Goal: Task Accomplishment & Management: Manage account settings

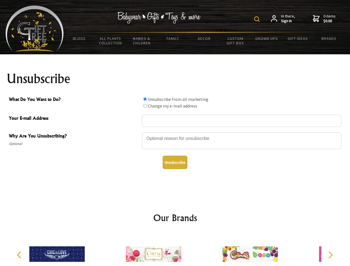
click at [258, 19] on img at bounding box center [257, 19] width 6 height 6
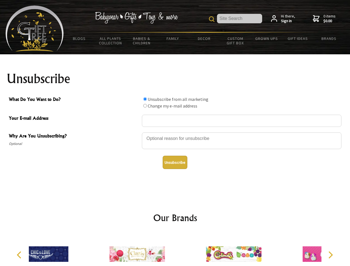
click at [175, 132] on div at bounding box center [242, 141] width 200 height 19
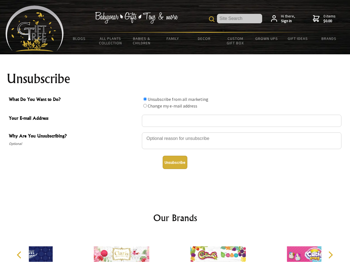
click at [145, 99] on input "What Do You Want to Do?" at bounding box center [145, 99] width 4 height 4
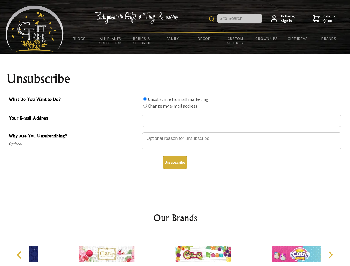
click at [145, 106] on input "What Do You Want to Do?" at bounding box center [145, 106] width 4 height 4
radio input "true"
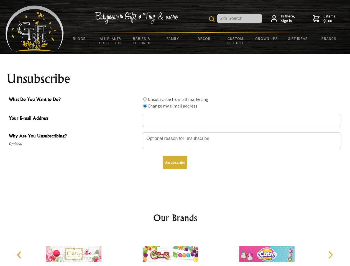
click at [175, 163] on button "Unsubscribe" at bounding box center [175, 162] width 25 height 13
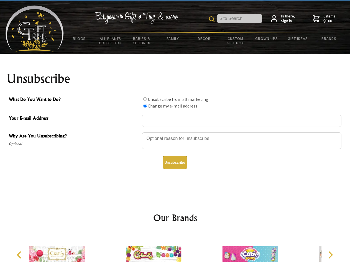
click at [175, 250] on div at bounding box center [153, 255] width 97 height 43
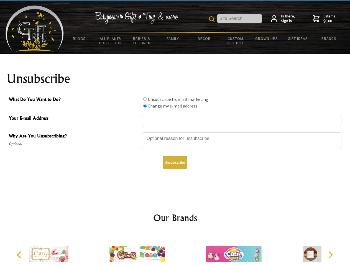
click at [20, 255] on icon "Previous" at bounding box center [19, 255] width 7 height 7
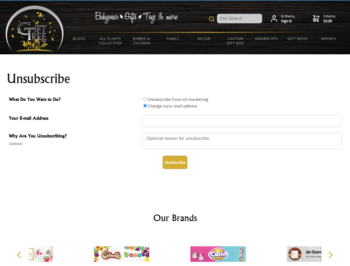
click at [331, 255] on icon "Next" at bounding box center [330, 255] width 7 height 7
